Goal: Check status: Check status

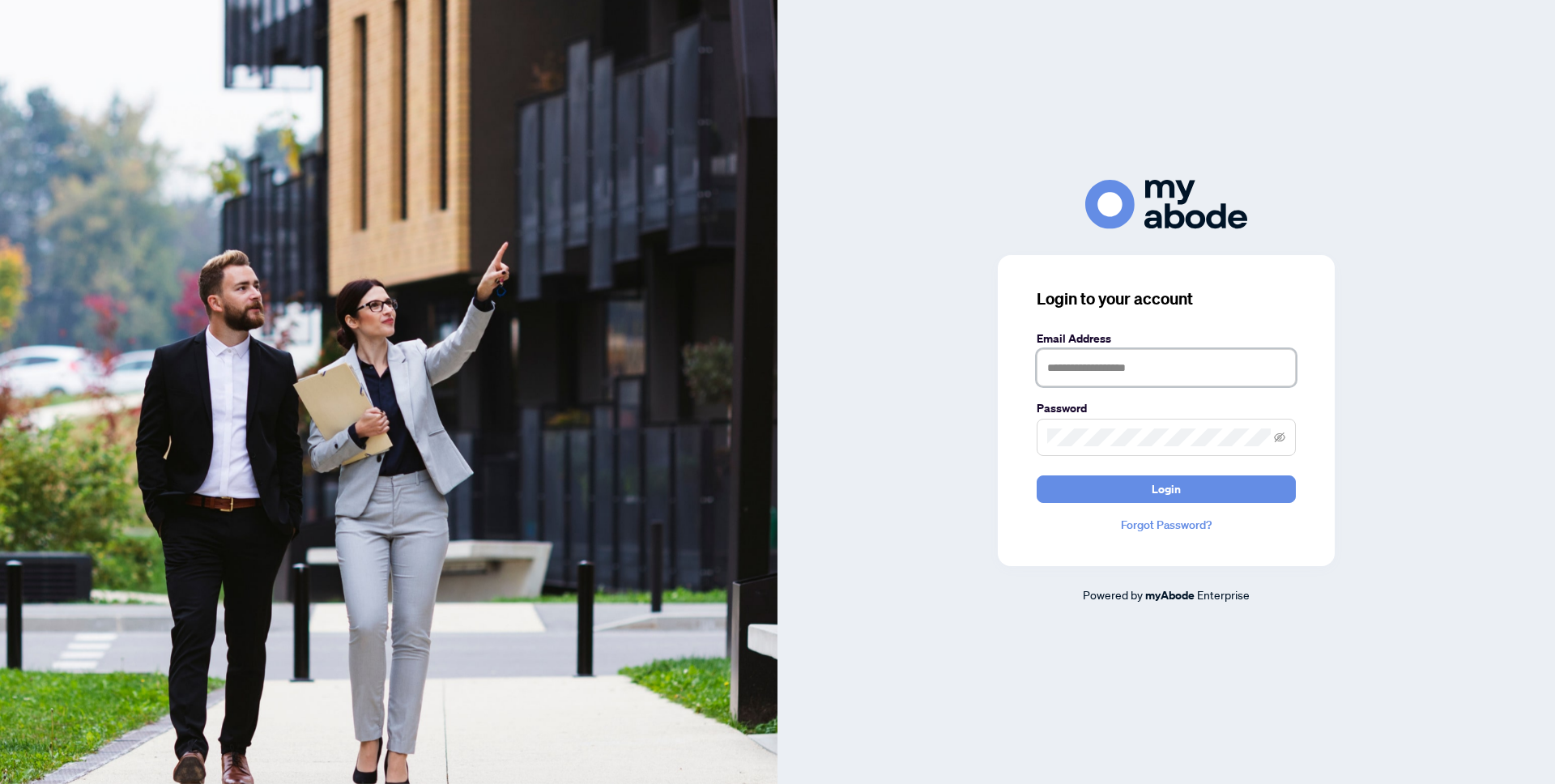
click at [1112, 363] on input "text" at bounding box center [1166, 367] width 260 height 37
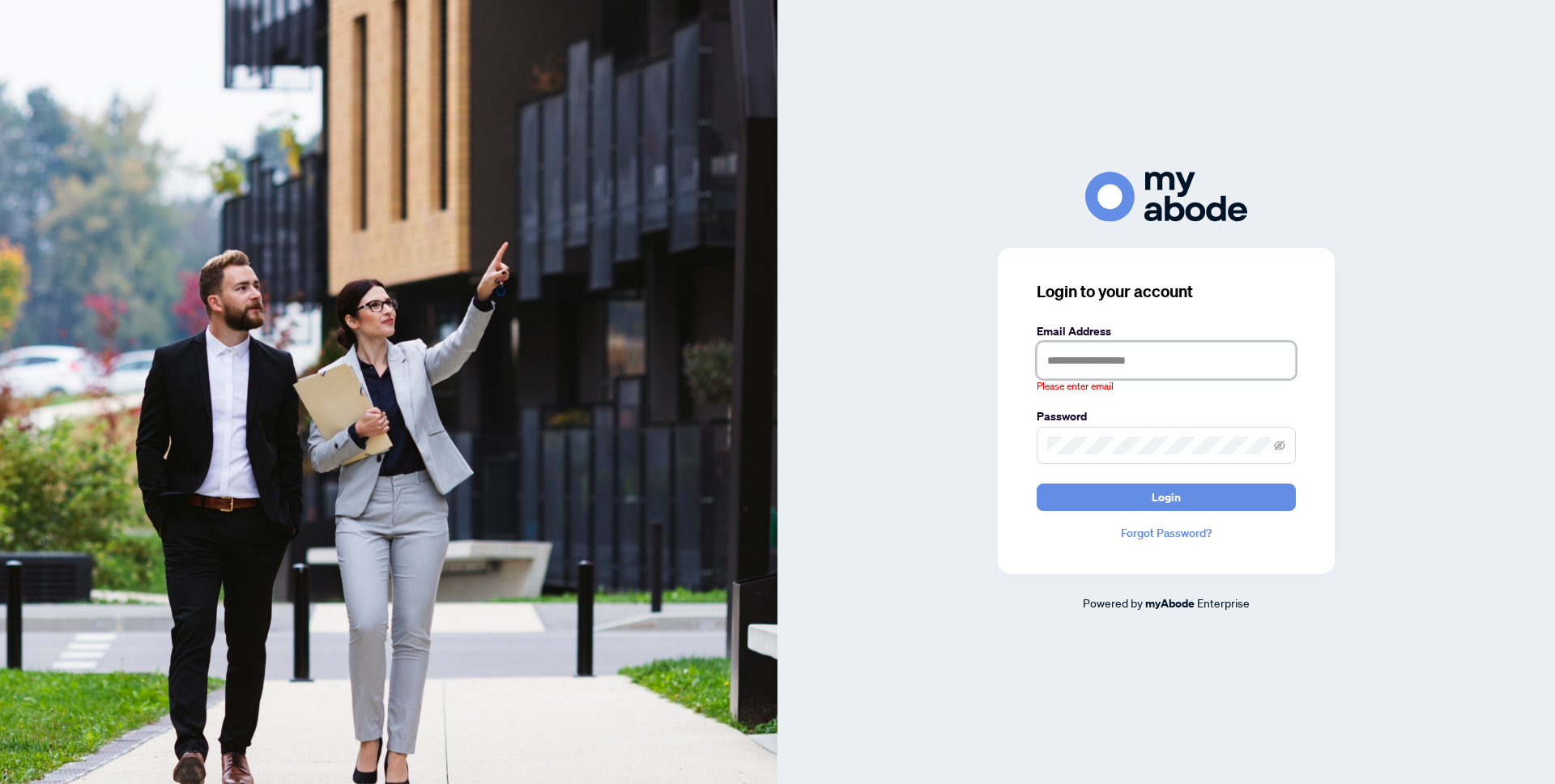
type input "**********"
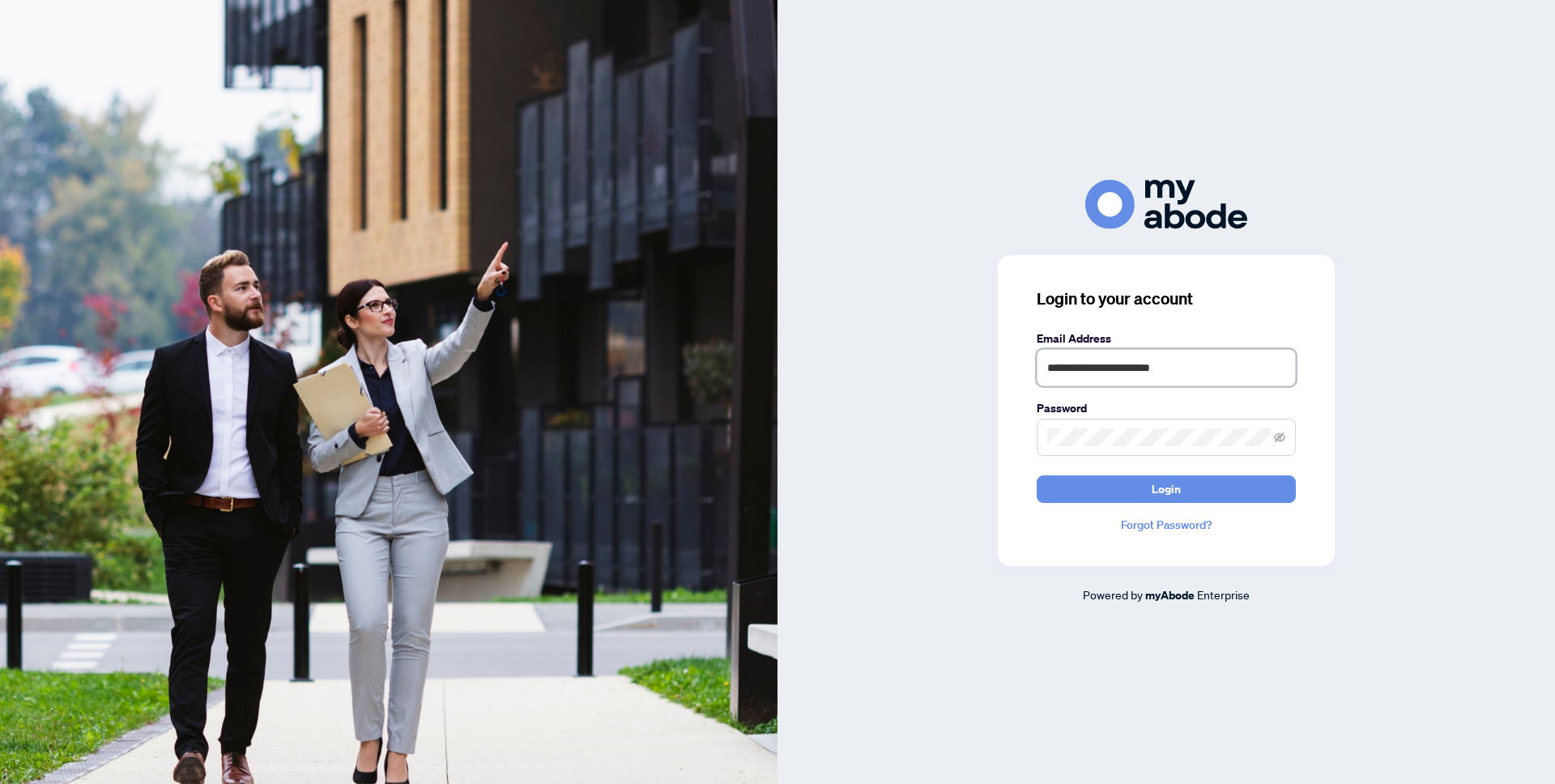
click at [1037, 475] on button "Login" at bounding box center [1166, 489] width 260 height 27
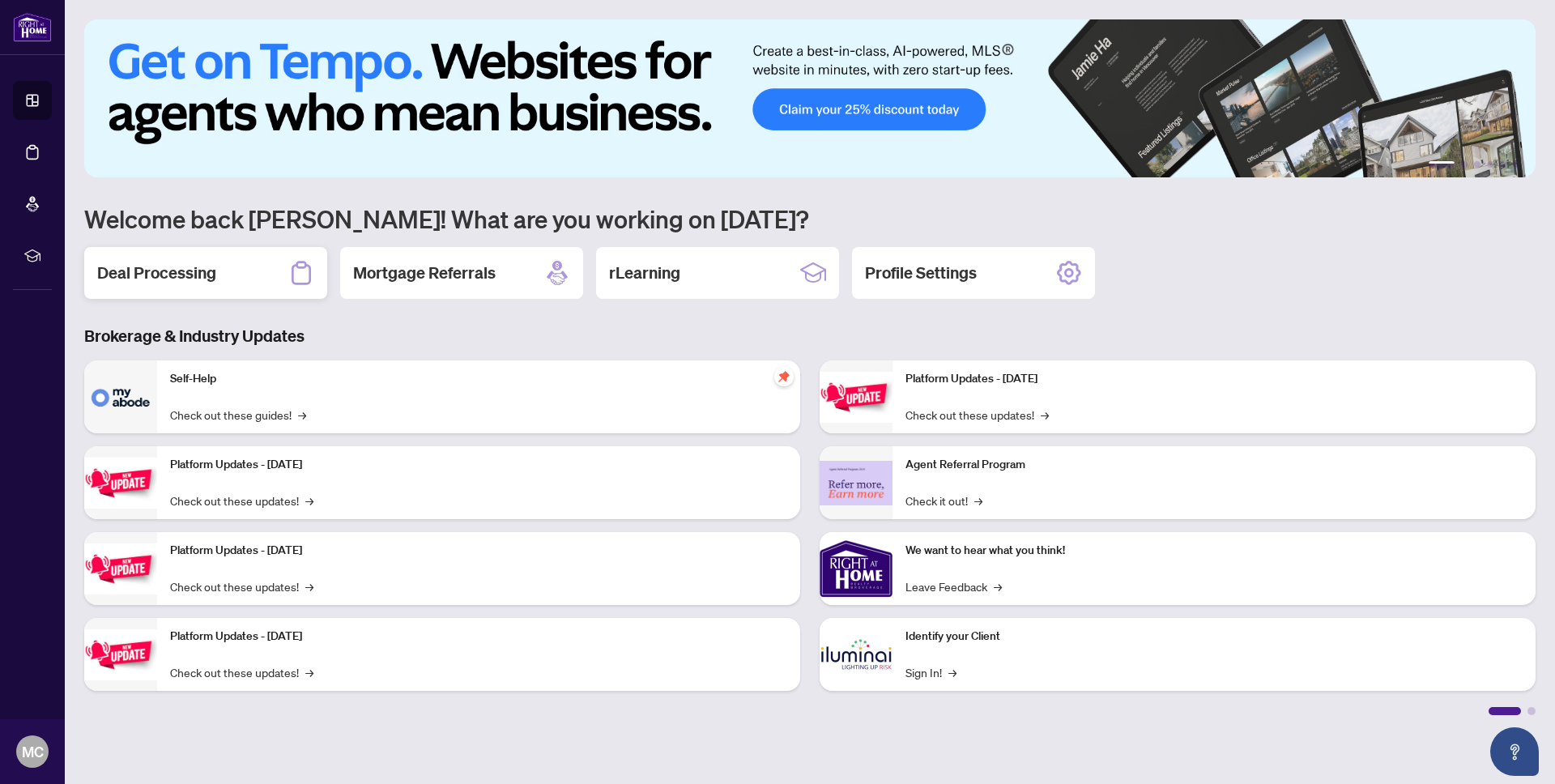
click at [177, 271] on h2 "Deal Processing" at bounding box center [156, 272] width 119 height 23
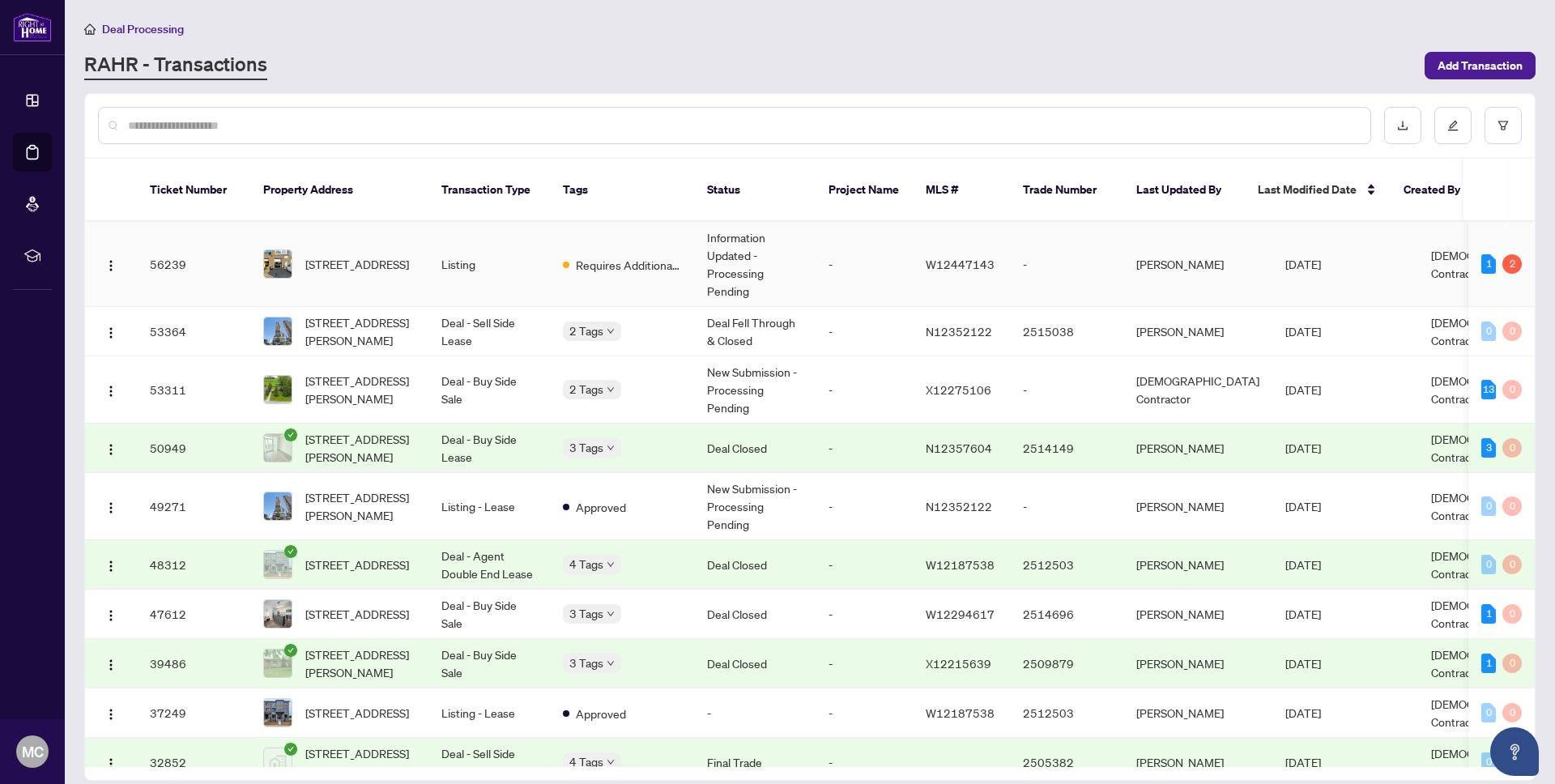
scroll to position [0, 1]
click at [971, 257] on span "W12447143" at bounding box center [959, 264] width 69 height 15
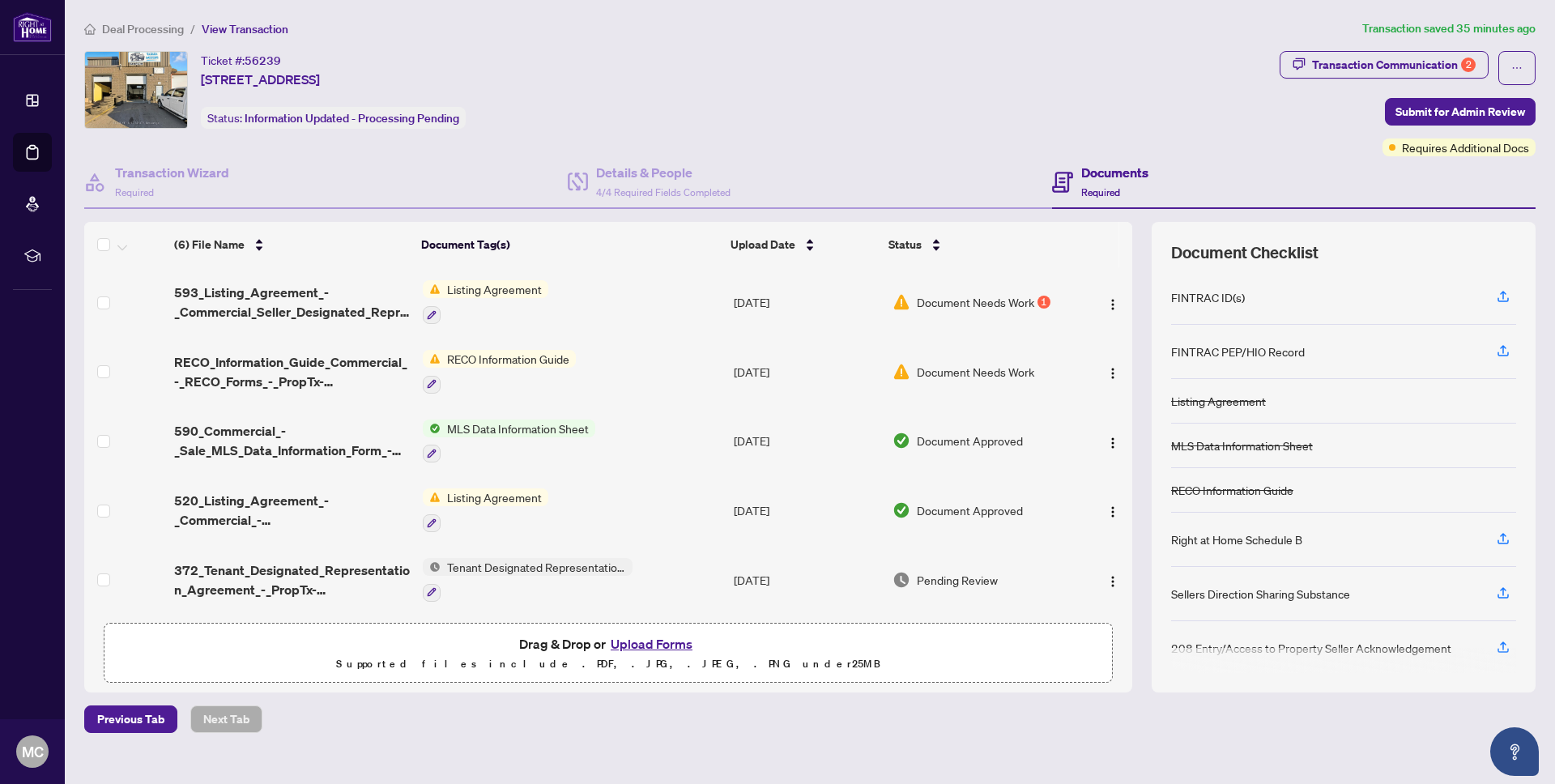
click at [952, 305] on span "Document Needs Work" at bounding box center [975, 302] width 117 height 17
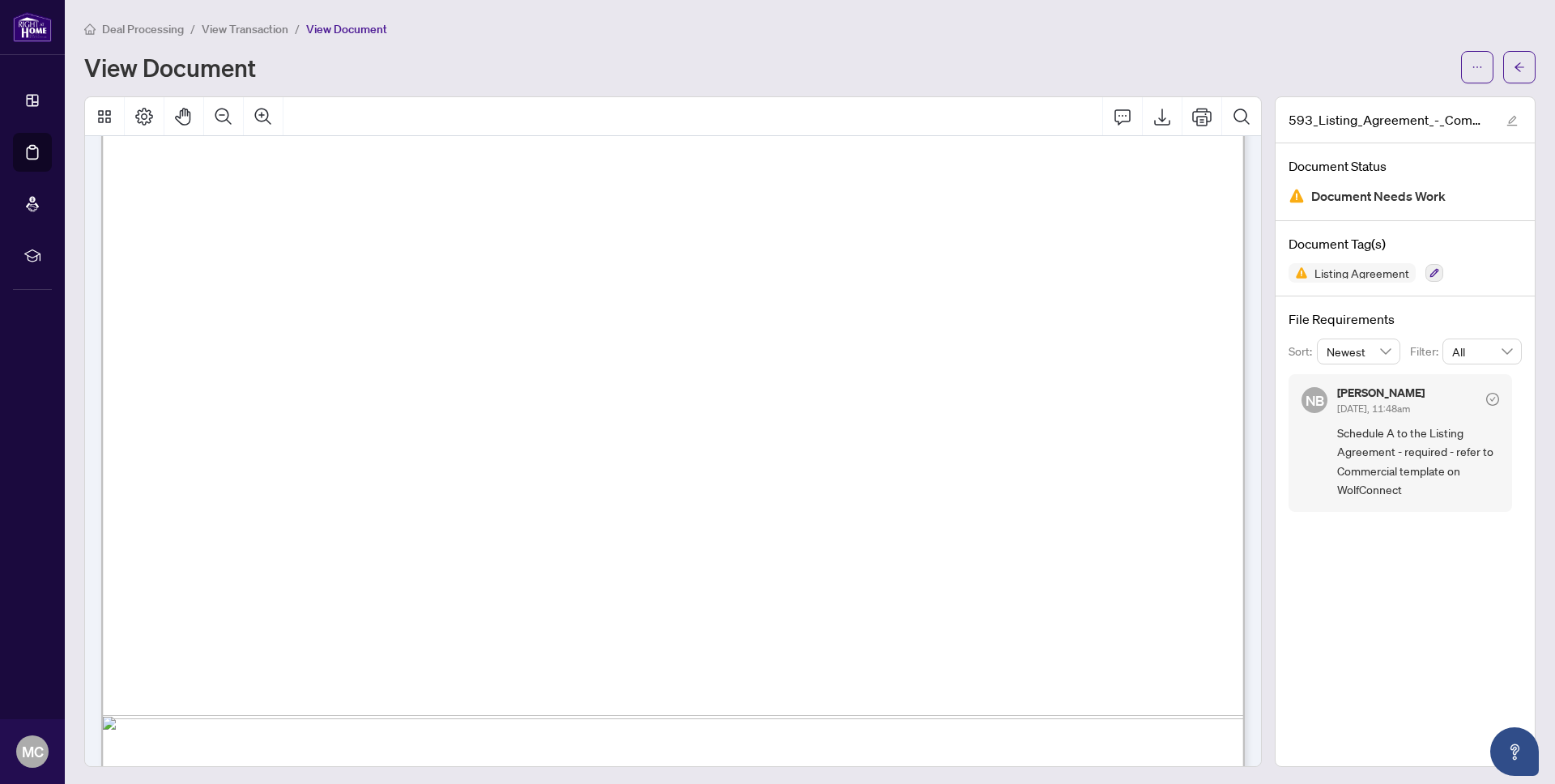
scroll to position [3689, 1]
click at [1518, 57] on span "button" at bounding box center [1519, 67] width 11 height 26
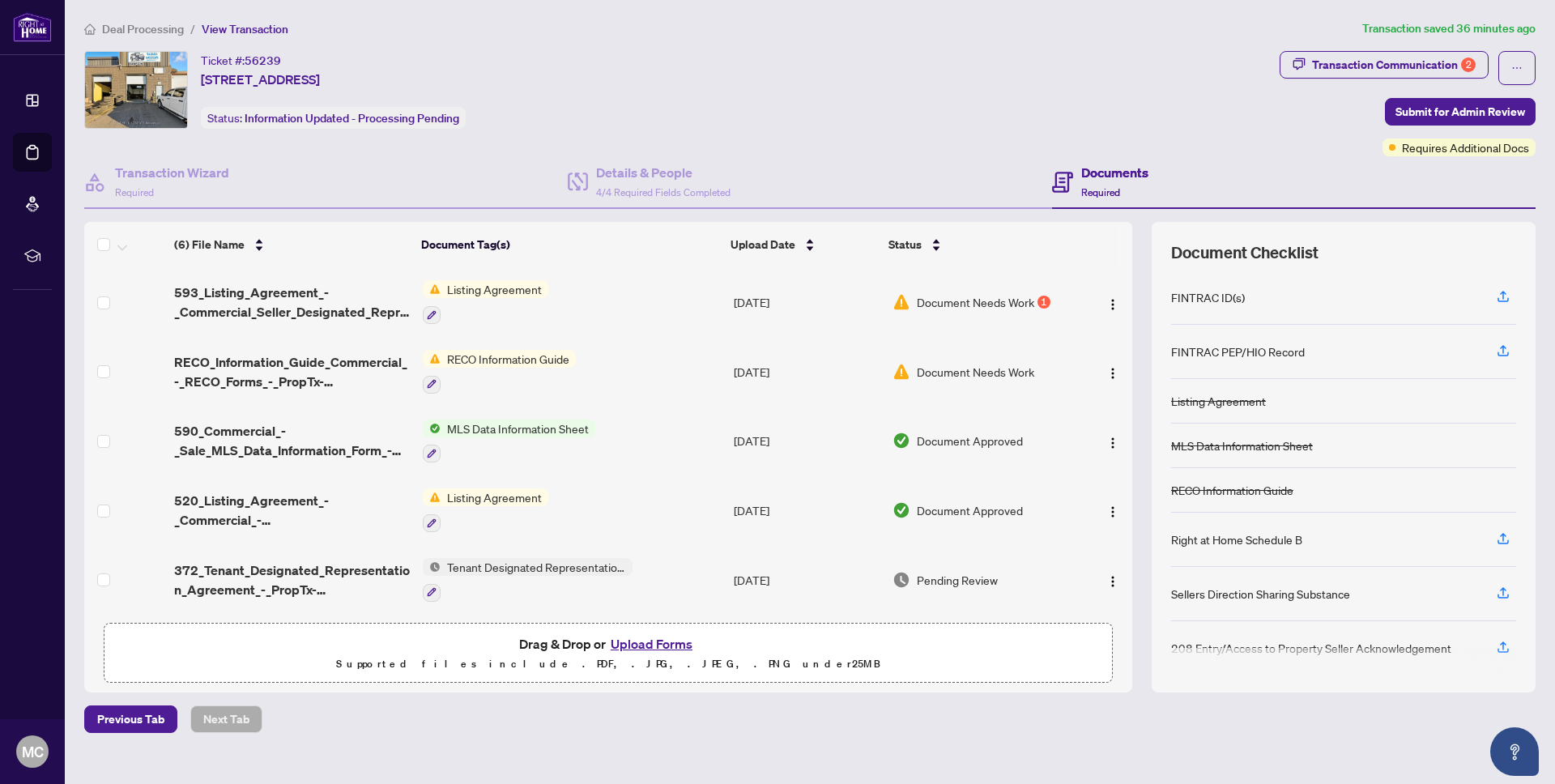
click at [948, 374] on span "Document Needs Work" at bounding box center [975, 371] width 117 height 17
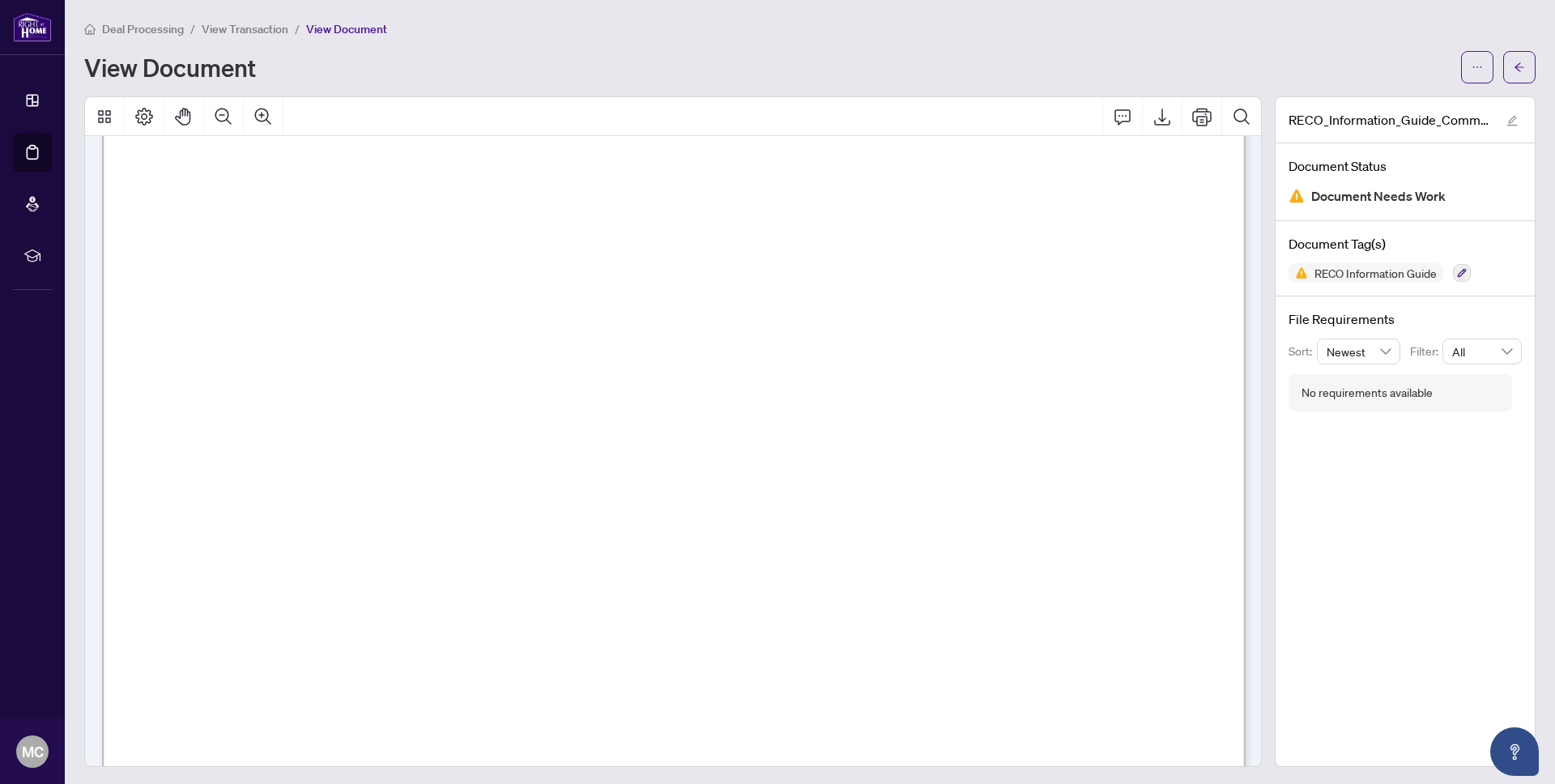
scroll to position [387, 0]
click at [1514, 74] on span "button" at bounding box center [1519, 67] width 11 height 26
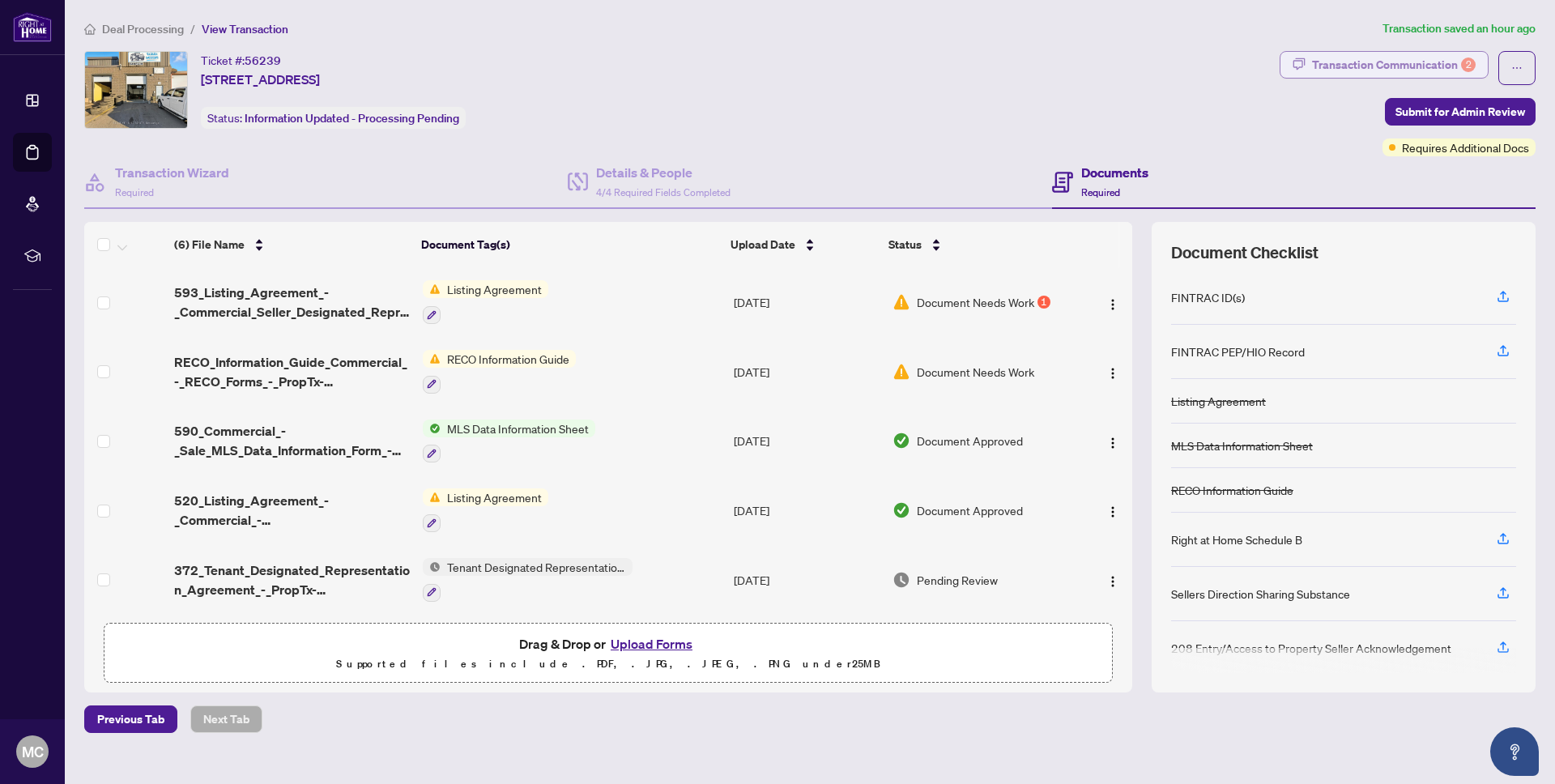
click at [1411, 66] on div "Transaction Communication 2" at bounding box center [1394, 65] width 164 height 26
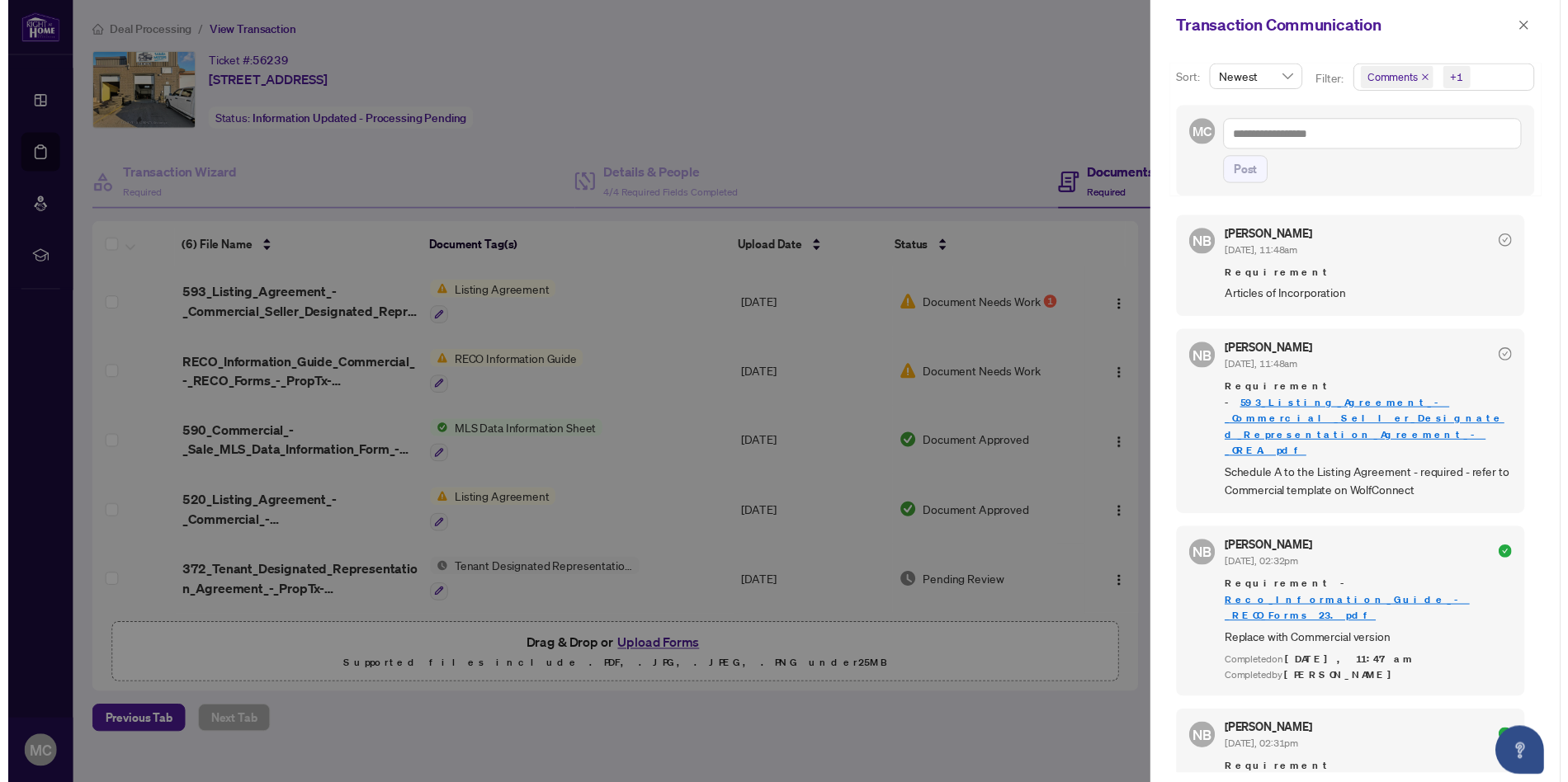
scroll to position [80, 0]
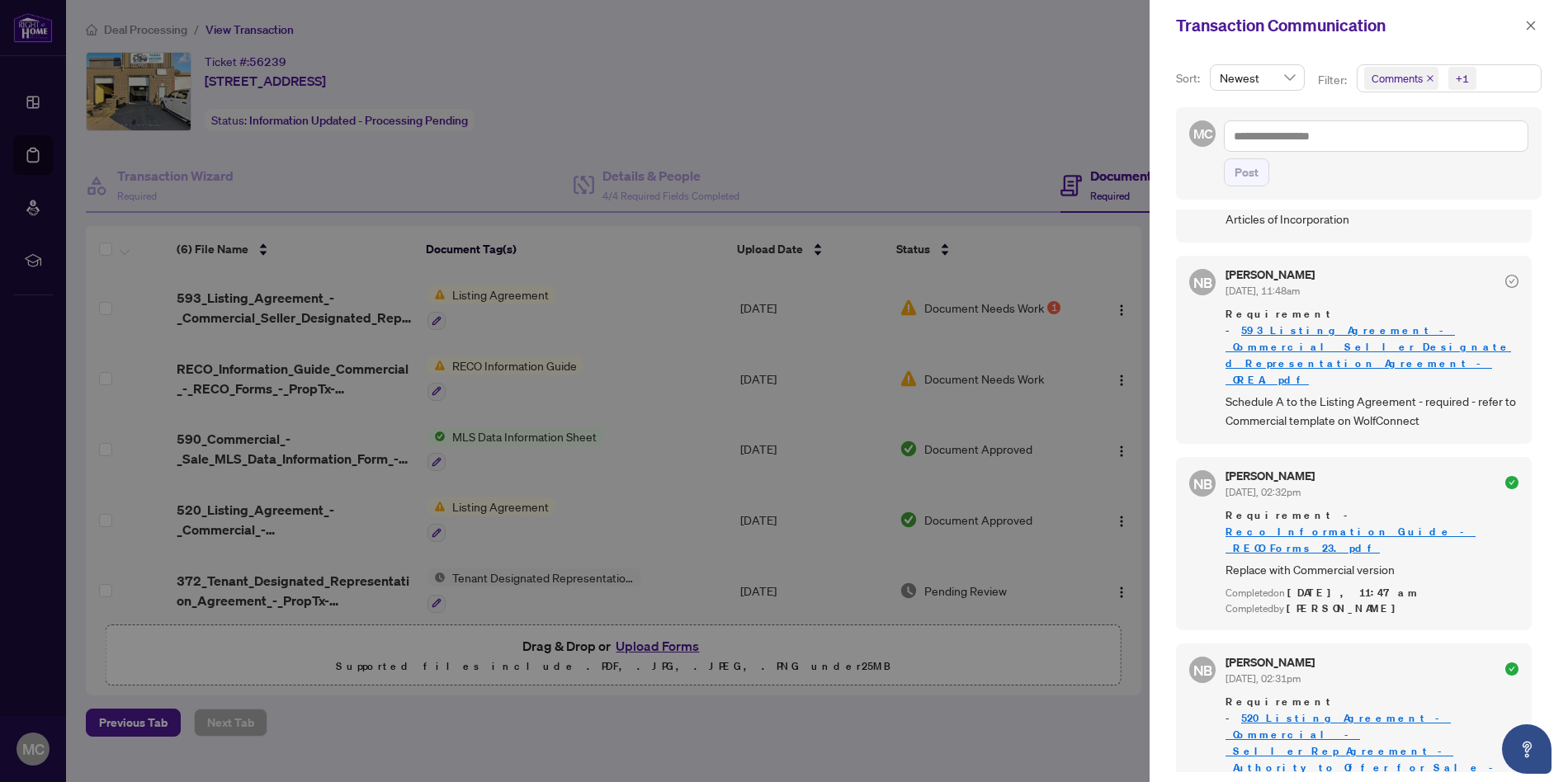
click at [407, 304] on div at bounding box center [784, 391] width 1568 height 782
drag, startPoint x: 426, startPoint y: 288, endPoint x: 347, endPoint y: 300, distance: 79.9
click at [422, 289] on div at bounding box center [784, 391] width 1568 height 782
drag, startPoint x: 336, startPoint y: 301, endPoint x: 323, endPoint y: 306, distance: 13.9
click at [335, 301] on div at bounding box center [784, 391] width 1568 height 782
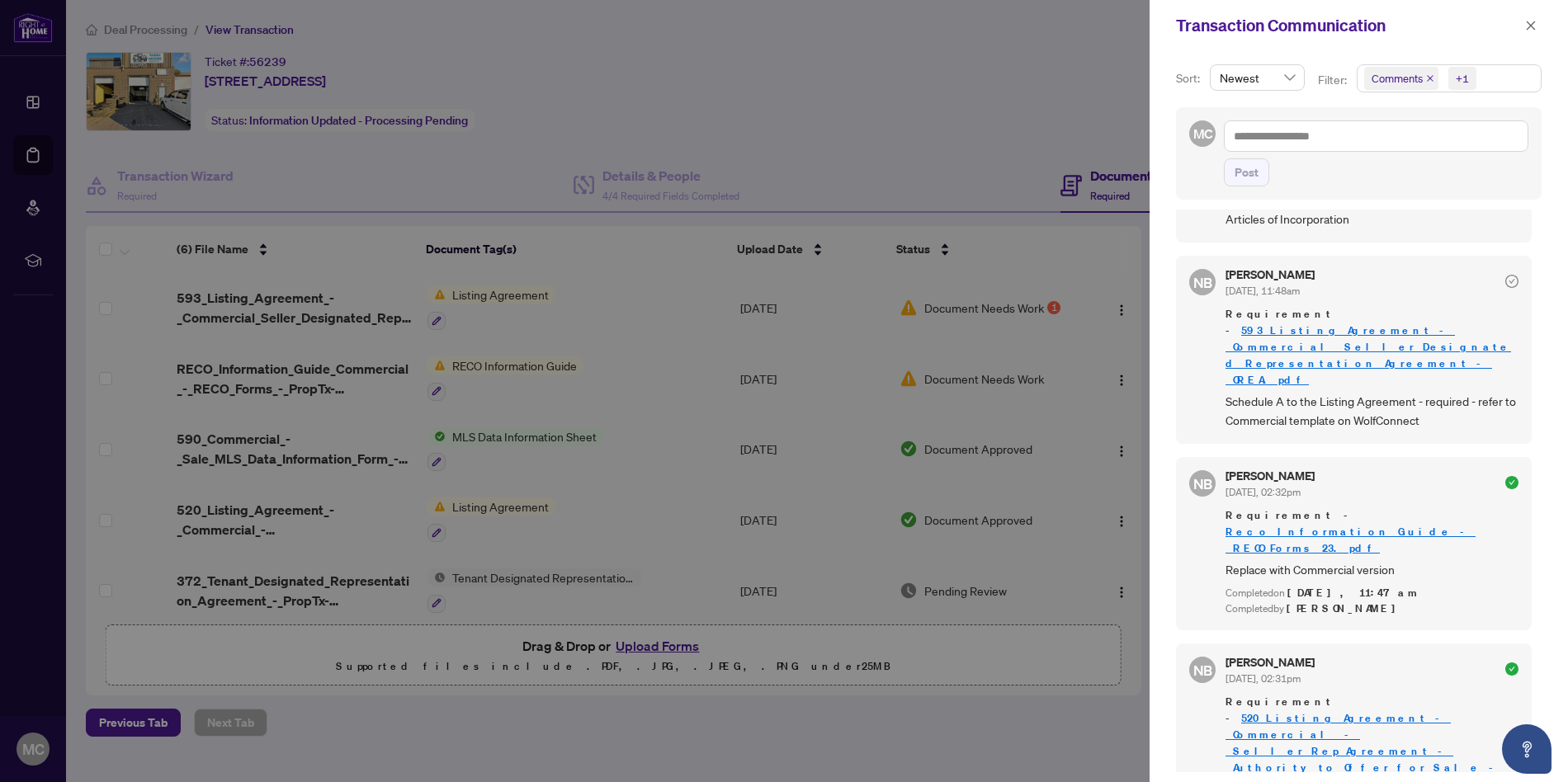
click at [316, 308] on div at bounding box center [784, 391] width 1568 height 782
click at [1533, 27] on icon "close" at bounding box center [1531, 25] width 11 height 11
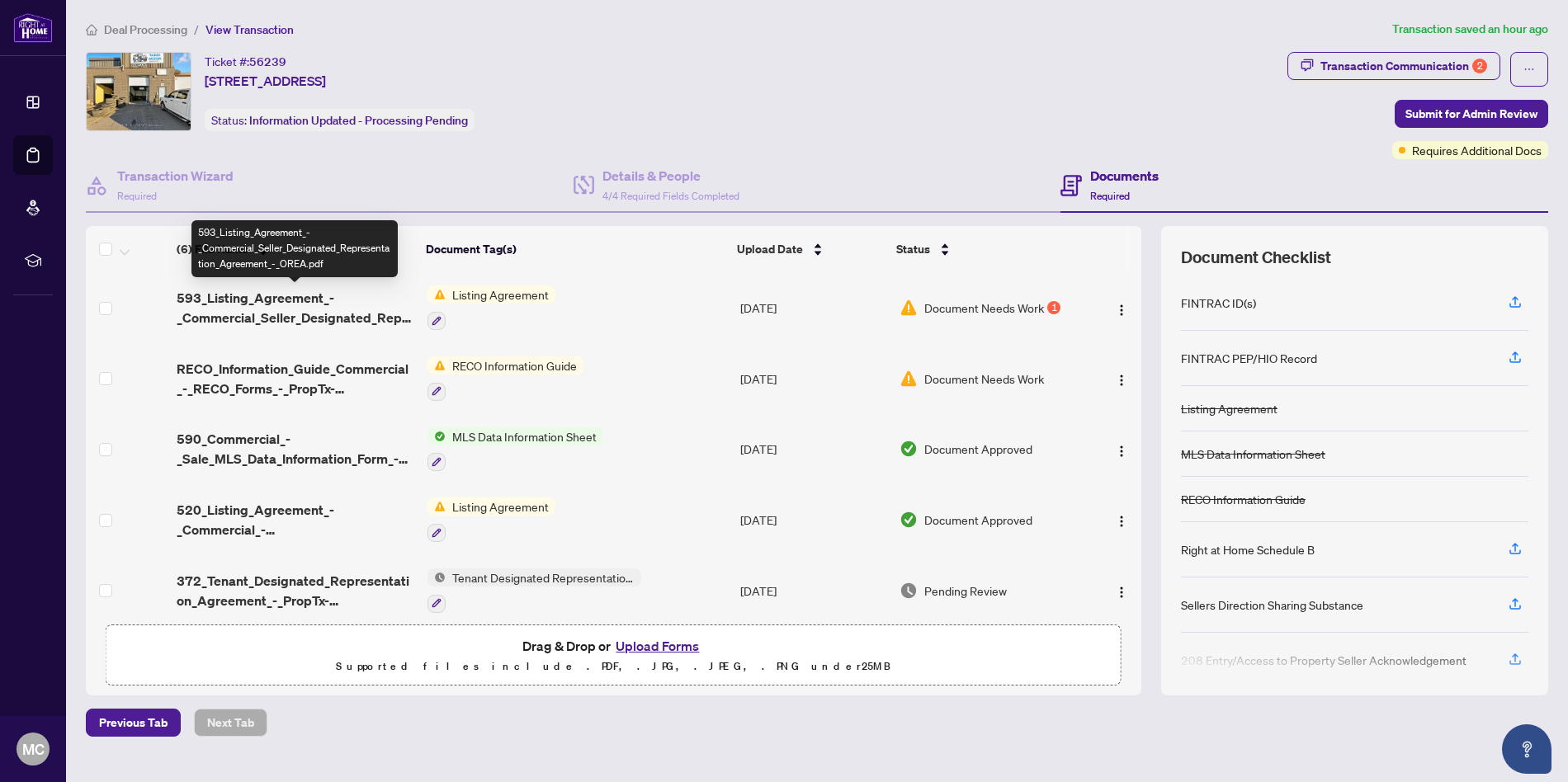
click at [265, 307] on span "593_Listing_Agreement_-_Commercial_Seller_Designated_Representation_Agreement_-…" at bounding box center [295, 307] width 237 height 40
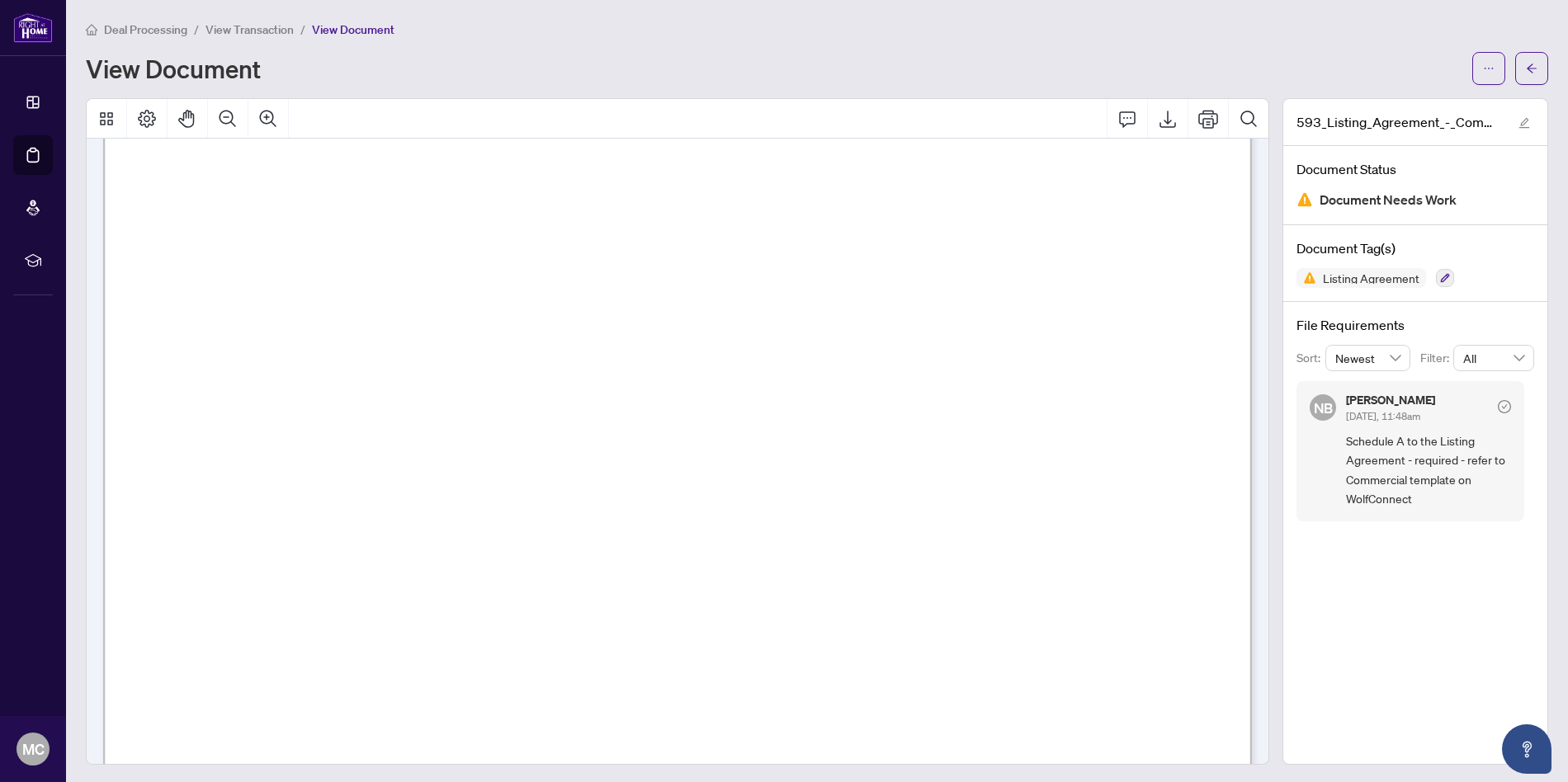
scroll to position [4676, 0]
click at [1527, 69] on icon "arrow-left" at bounding box center [1531, 68] width 11 height 11
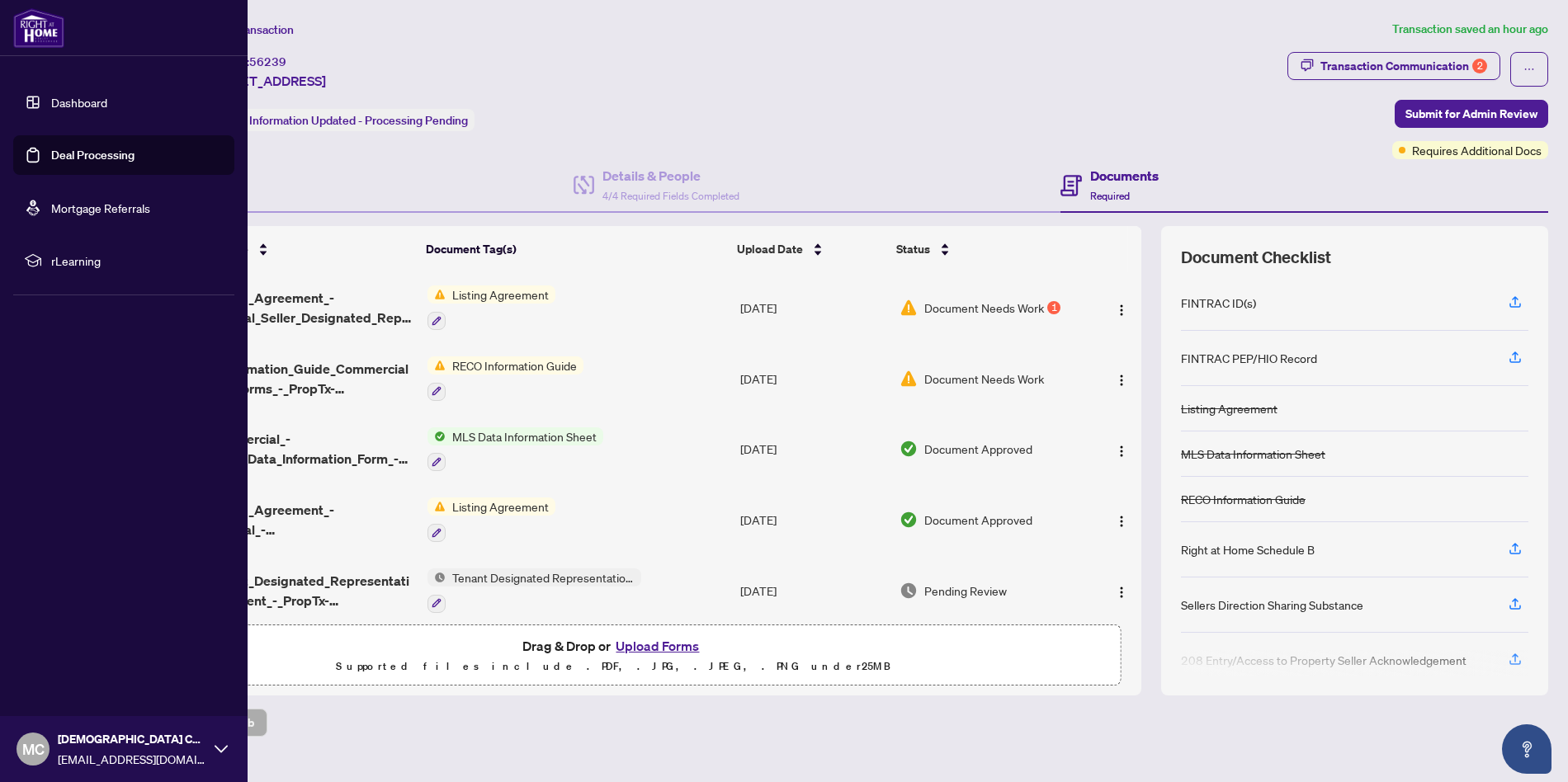
click at [57, 98] on link "Dashboard" at bounding box center [79, 102] width 56 height 15
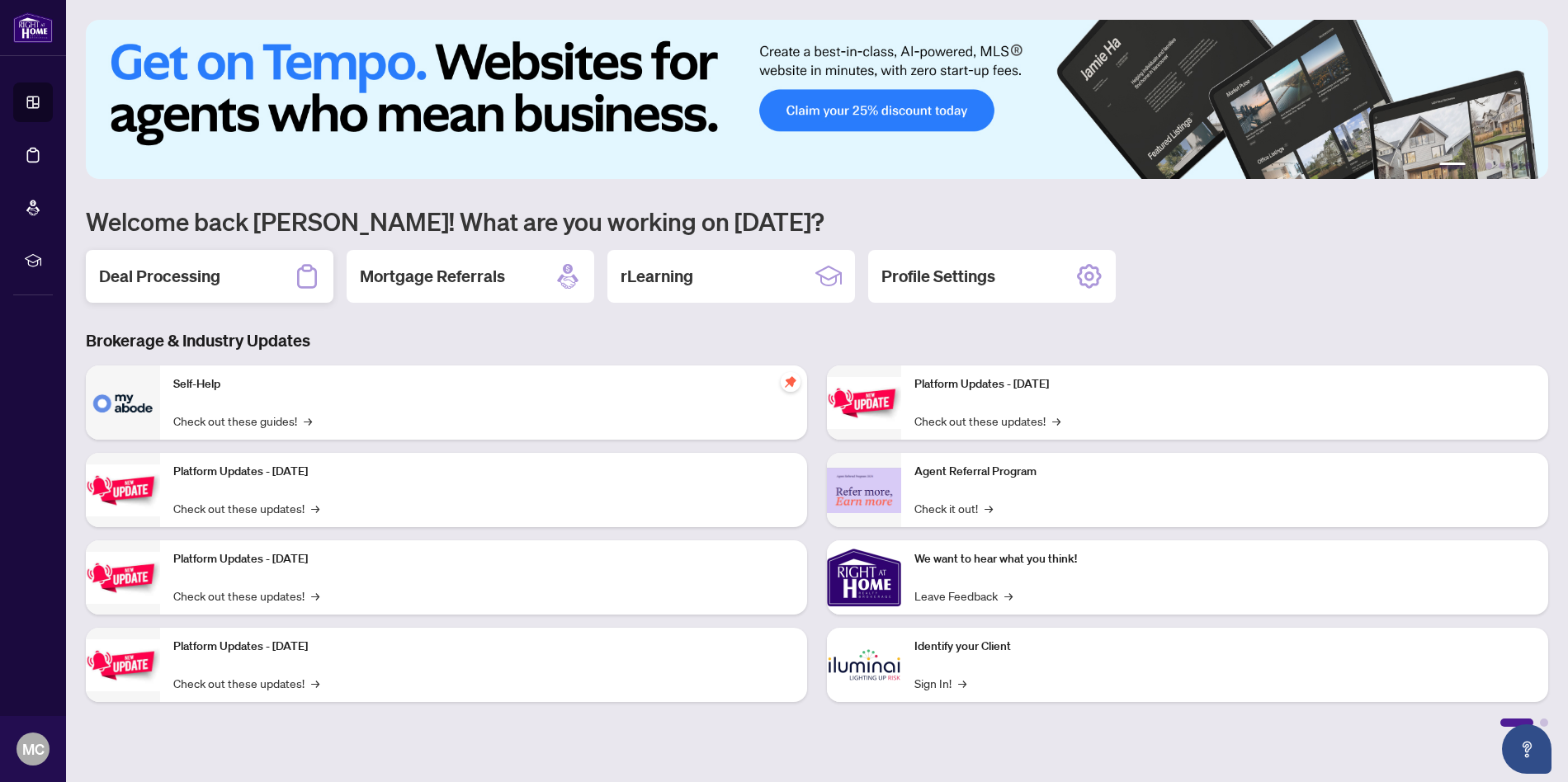
click at [208, 289] on div "Deal Processing" at bounding box center [210, 276] width 248 height 53
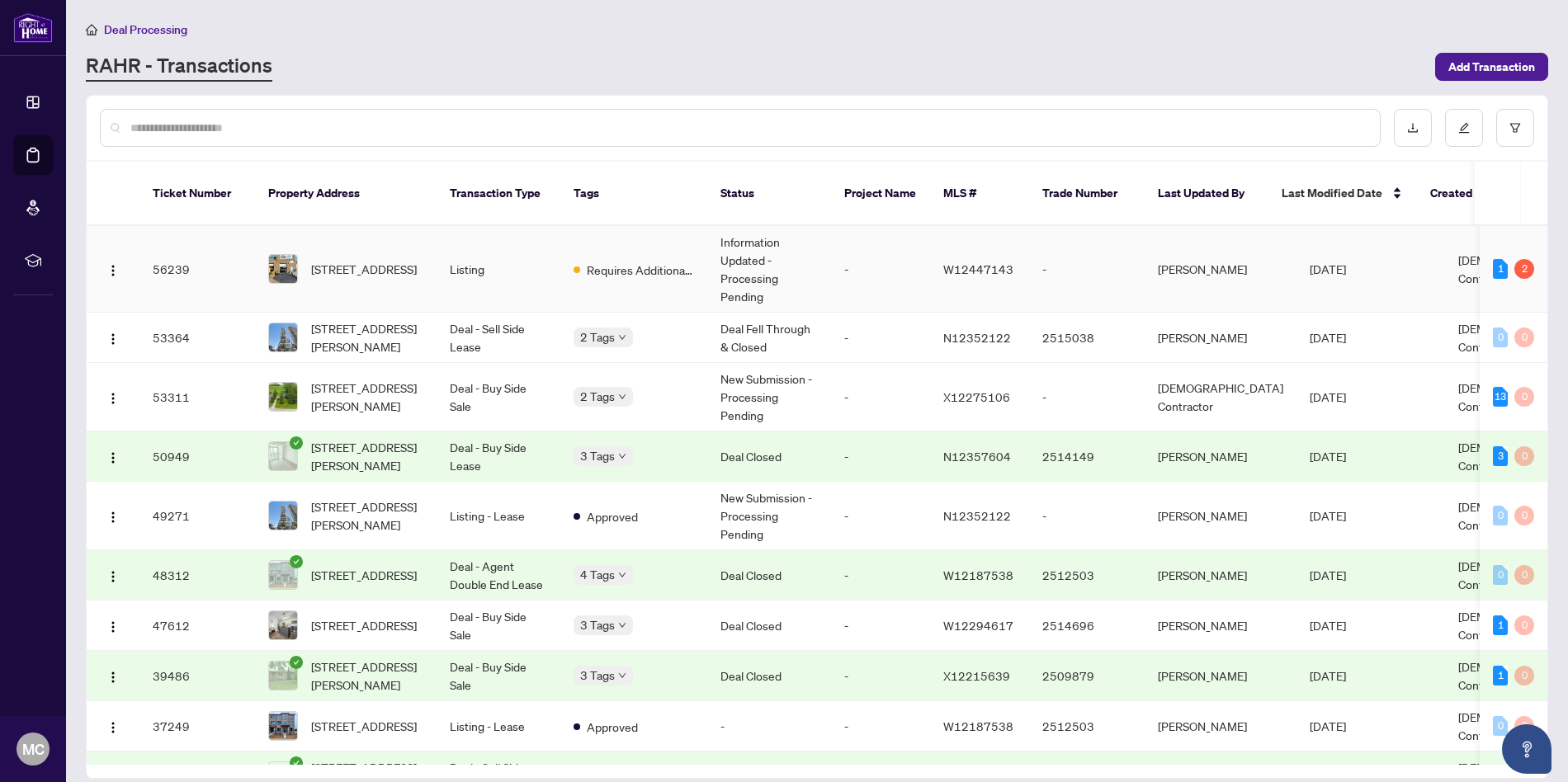
click at [1203, 249] on td "Nicole Branch" at bounding box center [1220, 269] width 152 height 87
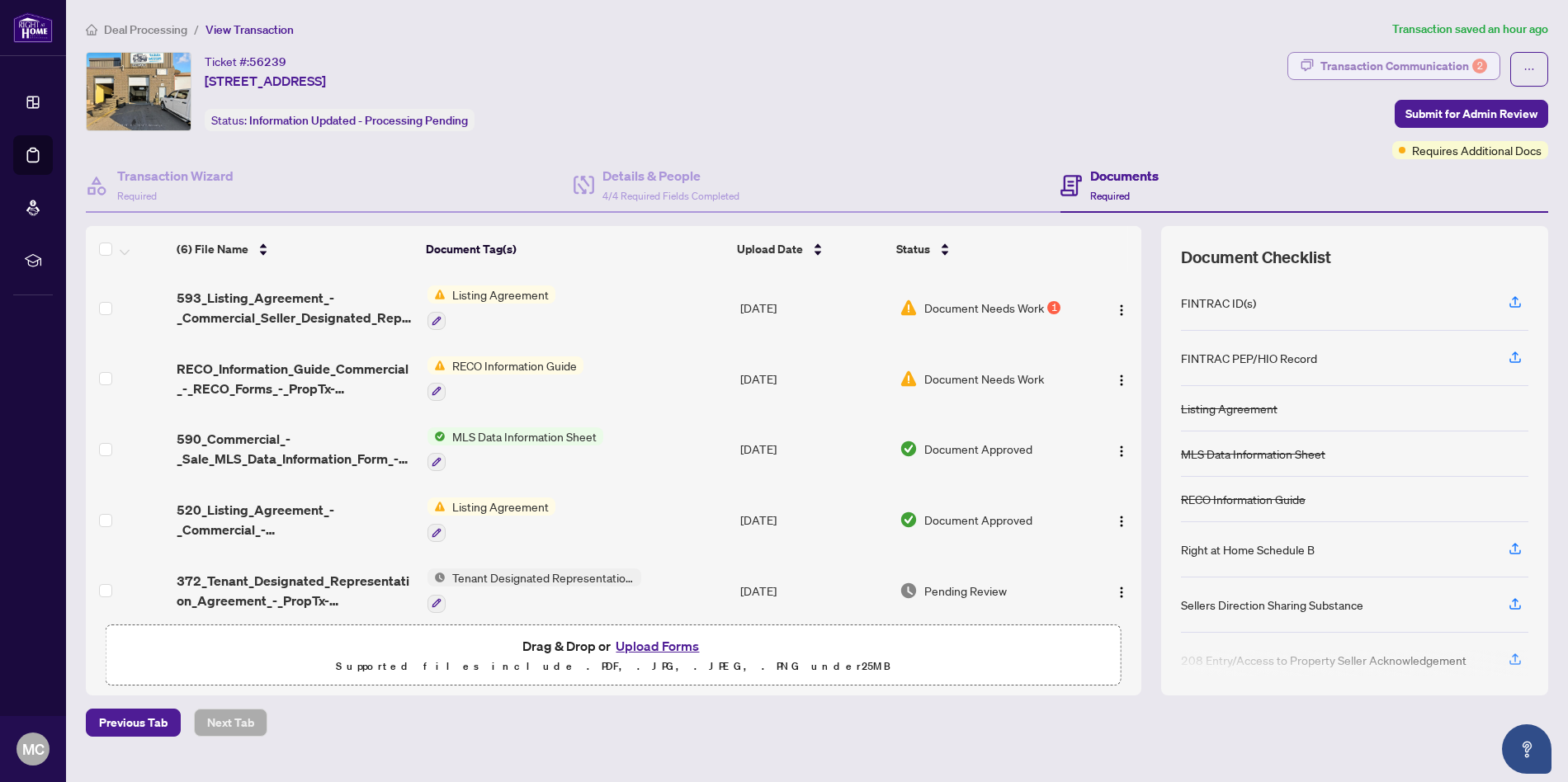
click at [1399, 61] on div "Transaction Communication 2" at bounding box center [1403, 66] width 167 height 26
